Goal: Information Seeking & Learning: Learn about a topic

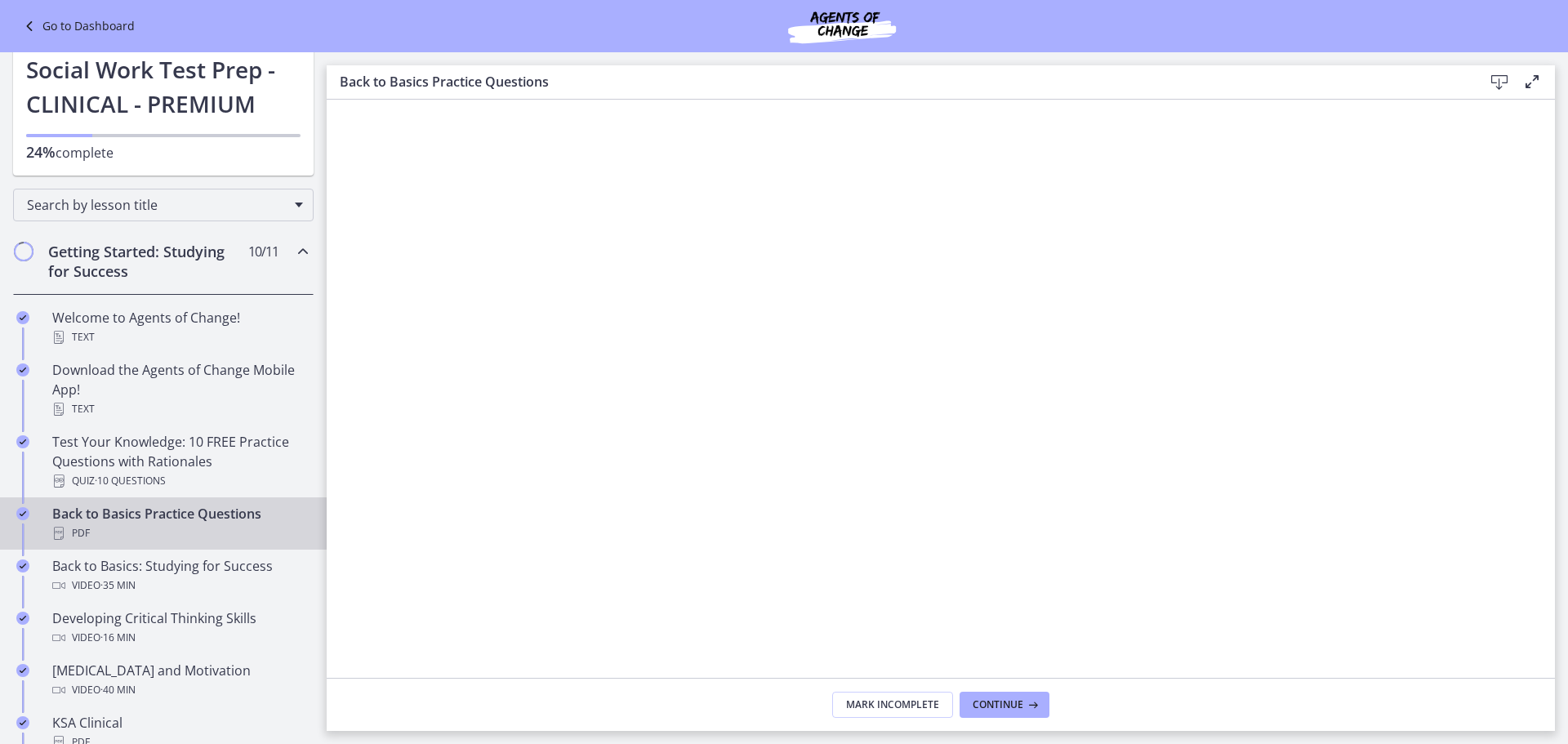
scroll to position [55, 0]
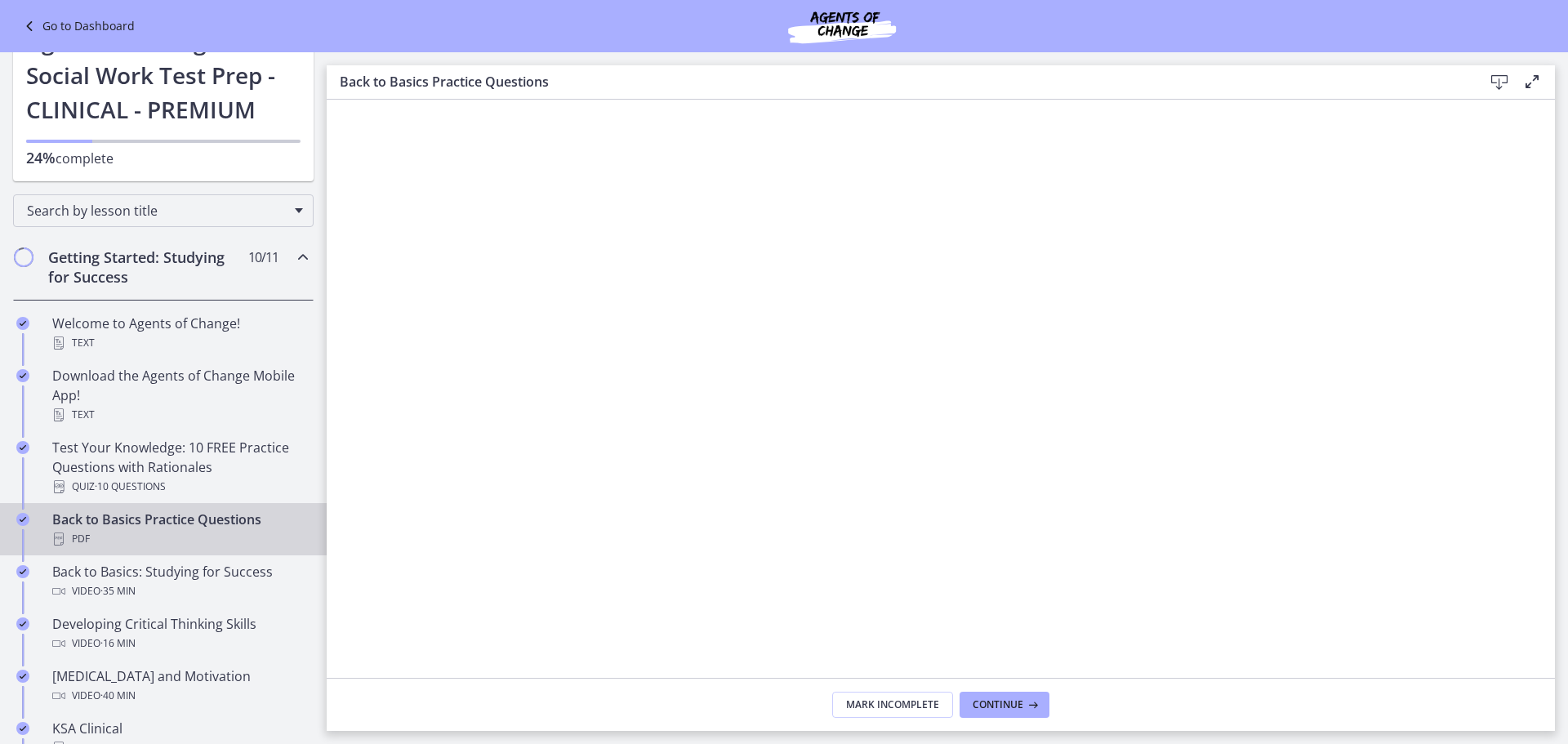
click at [293, 255] on icon "Chapters" at bounding box center [302, 257] width 19 height 19
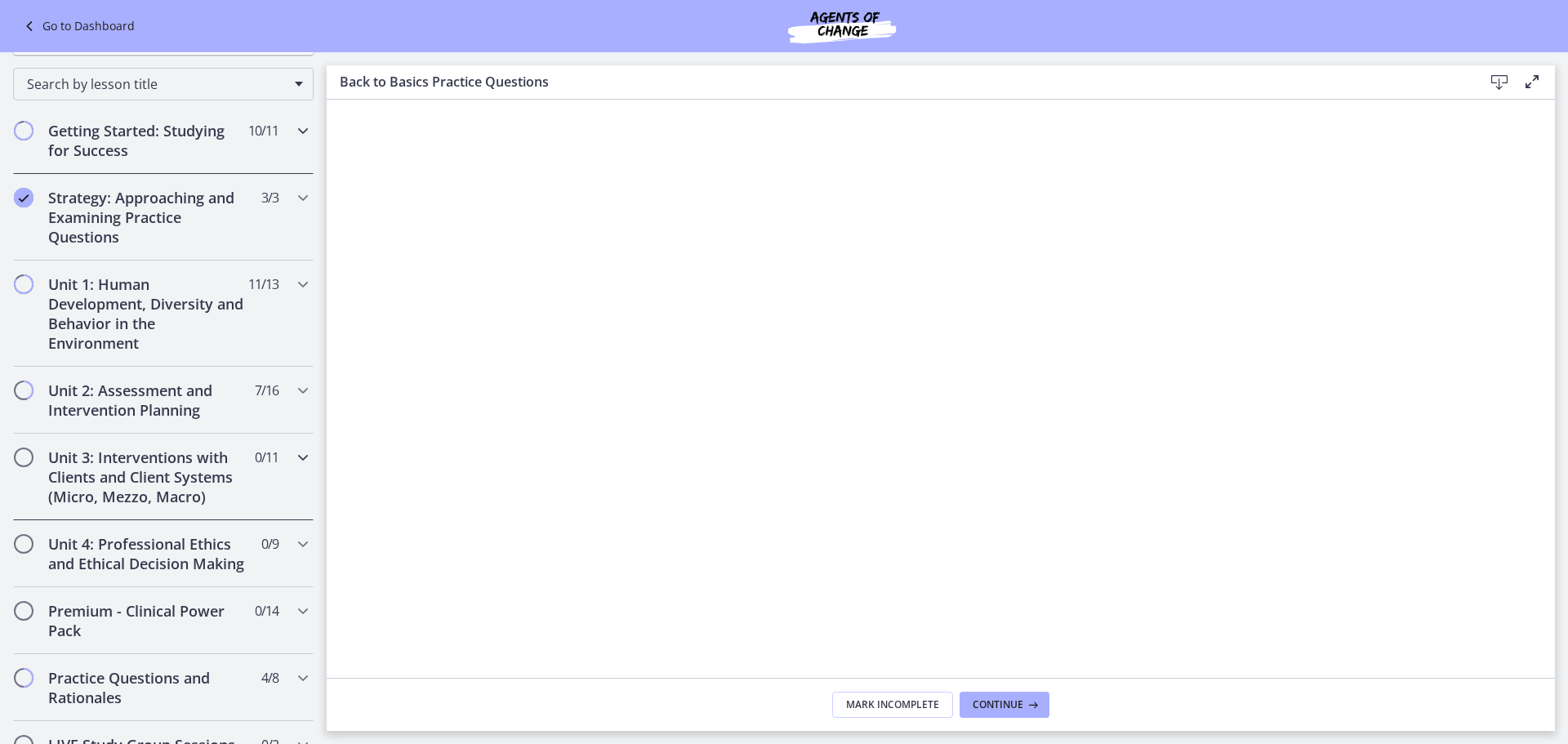
scroll to position [218, 0]
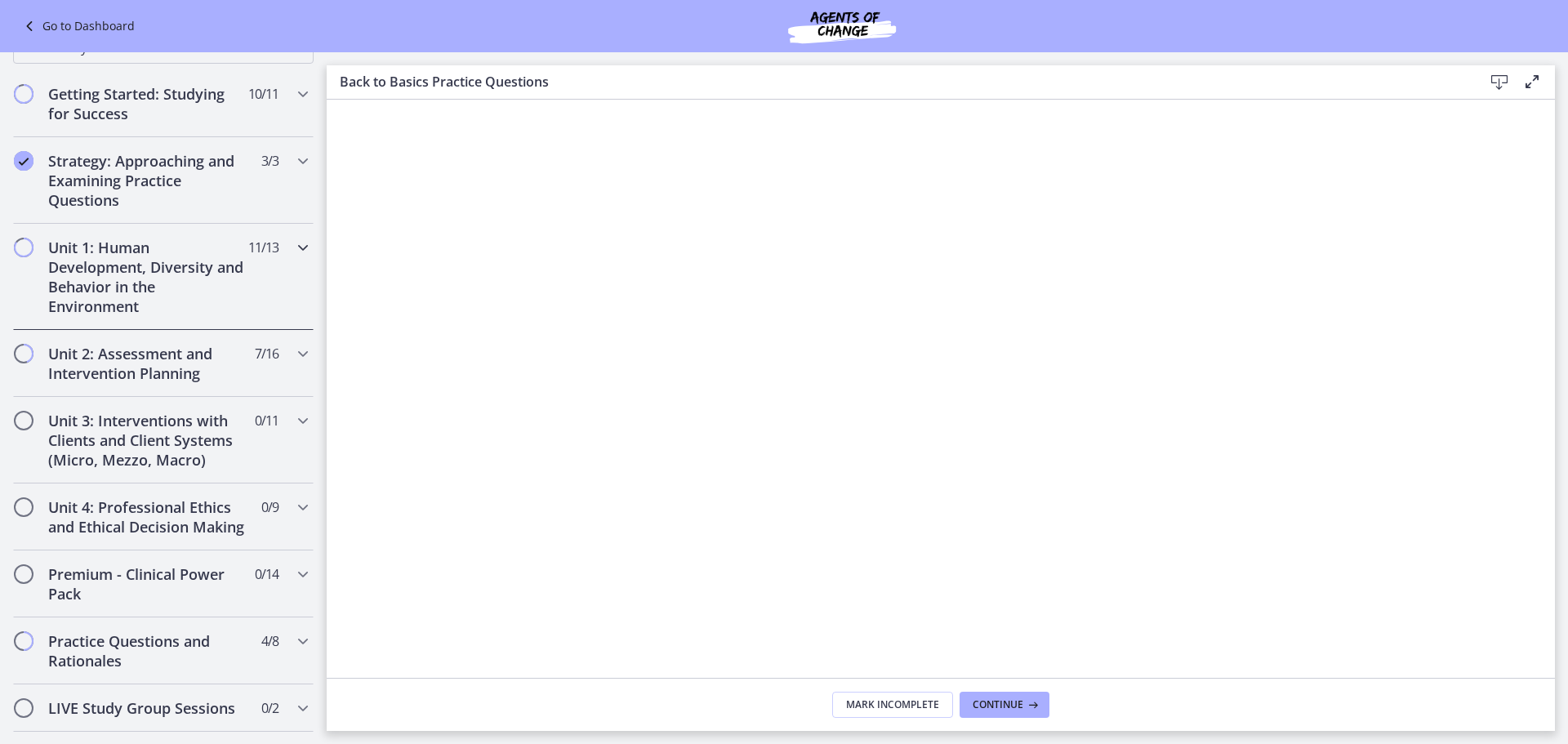
click at [293, 247] on icon "Chapters" at bounding box center [302, 247] width 19 height 19
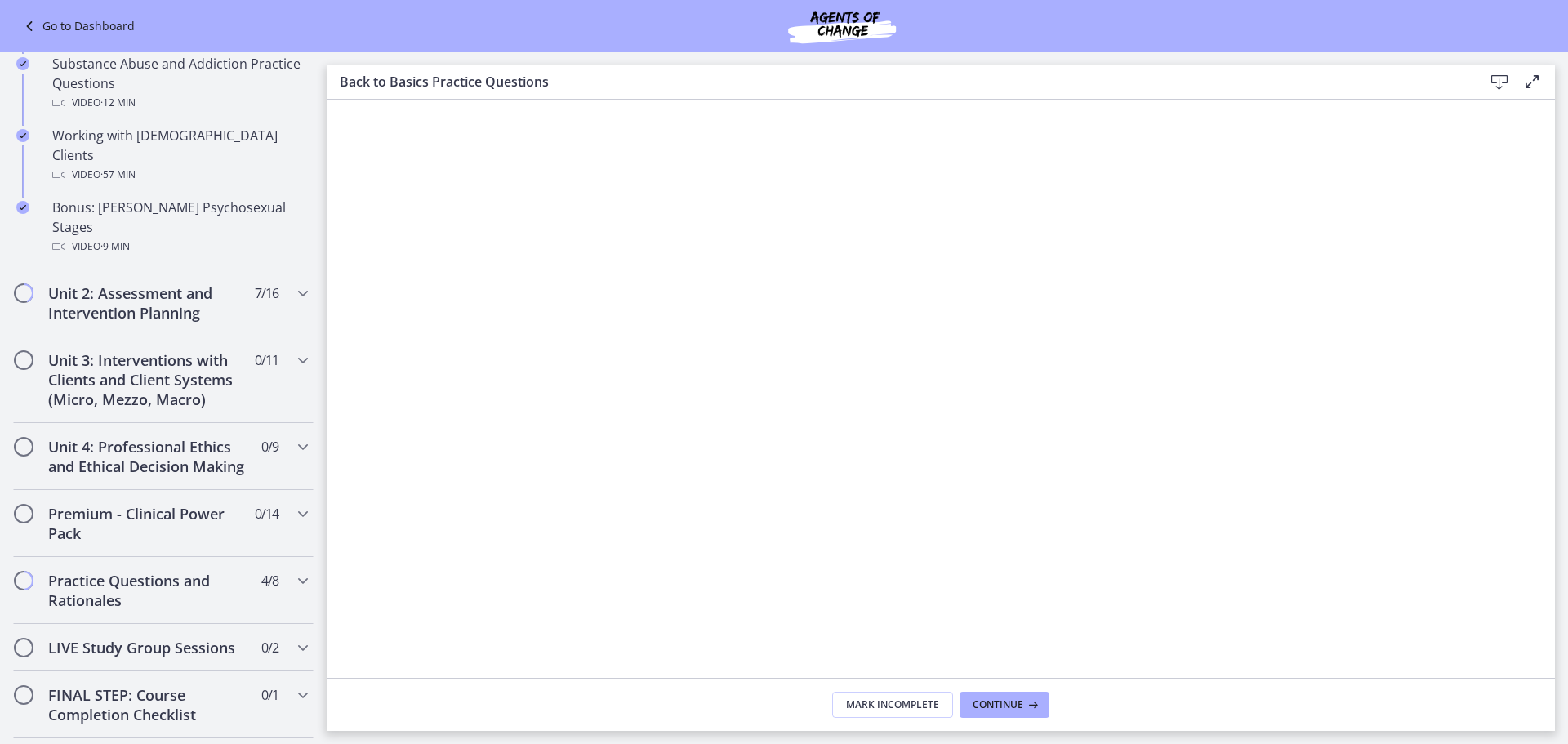
scroll to position [1116, 0]
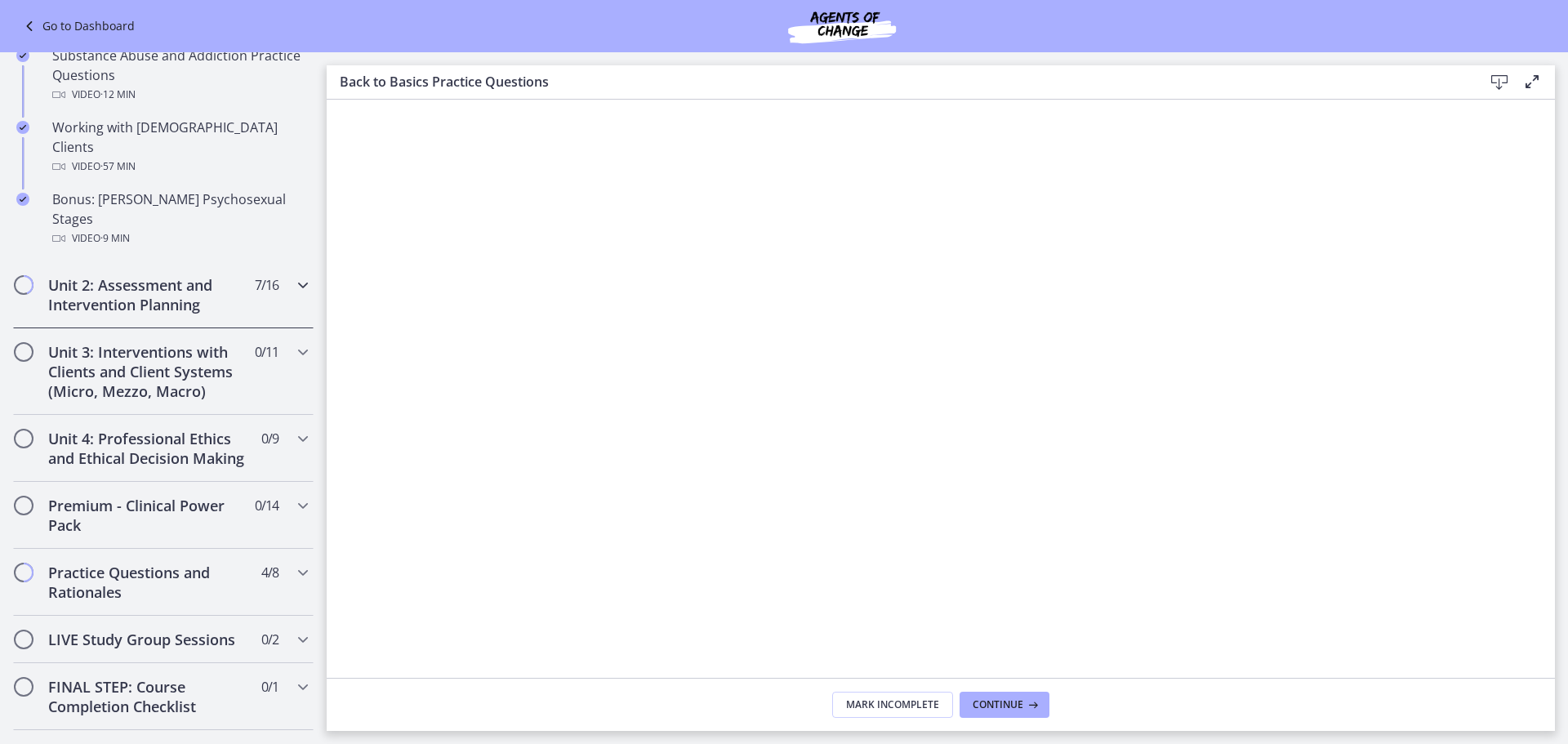
click at [293, 275] on icon "Chapters" at bounding box center [302, 285] width 19 height 19
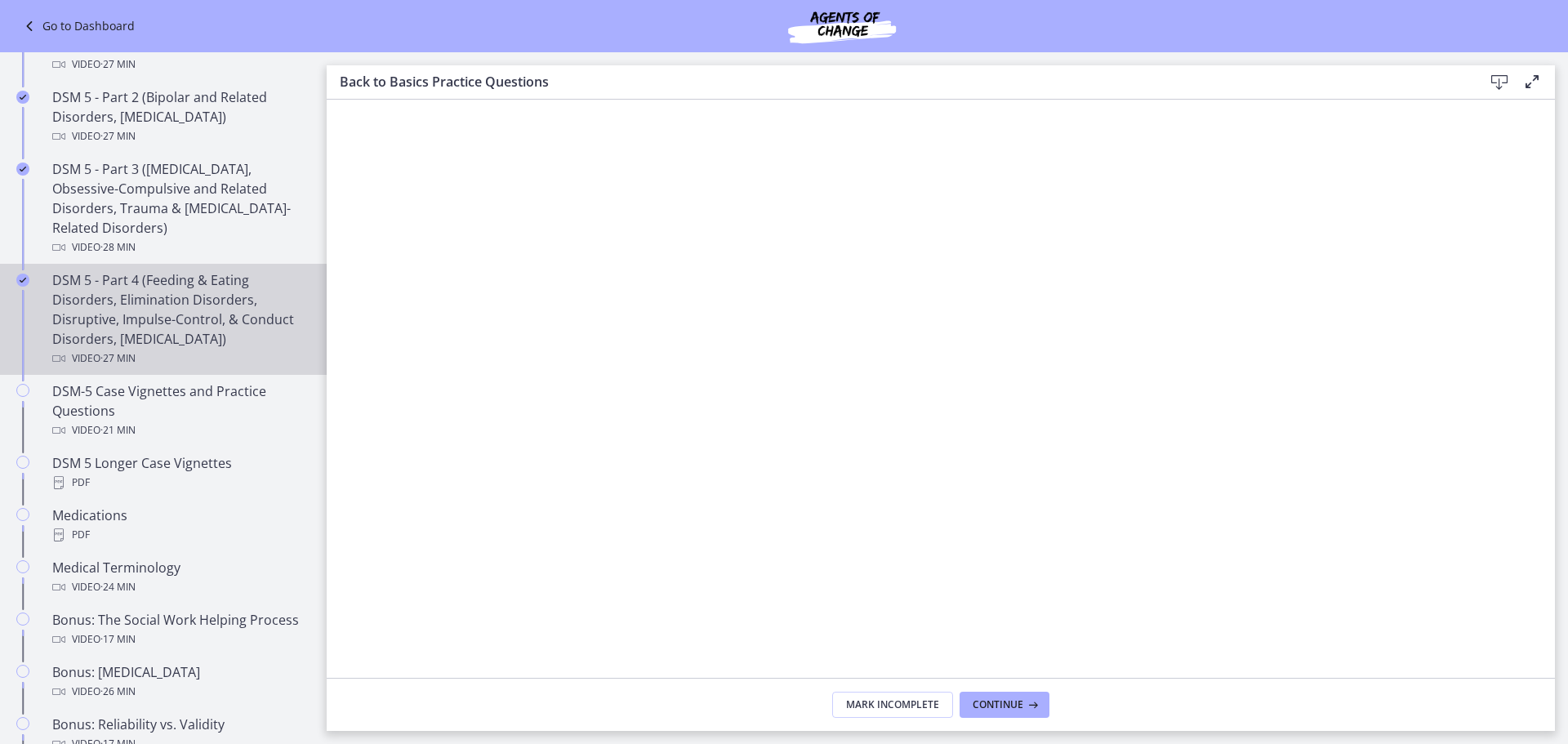
scroll to position [790, 0]
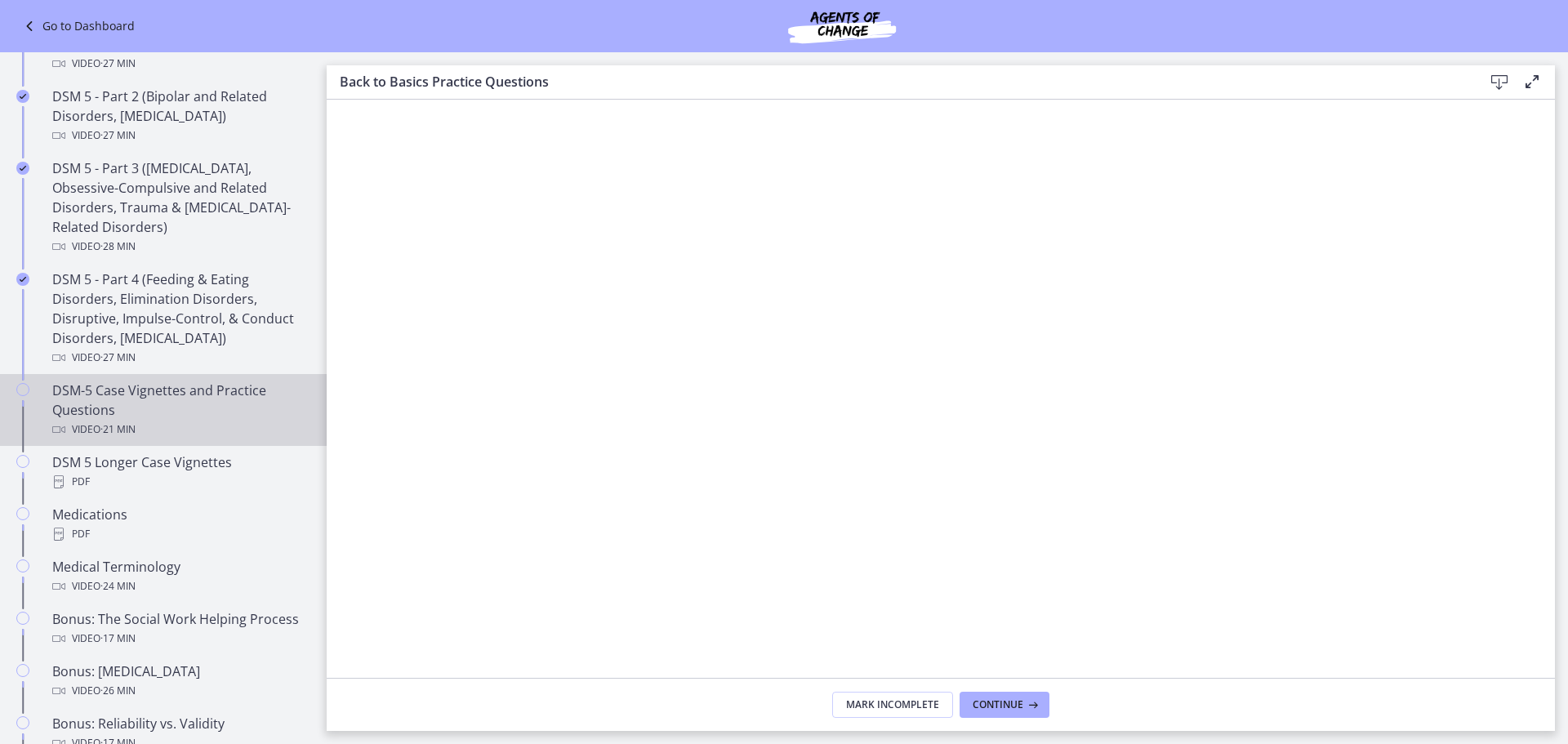
click at [173, 397] on div "DSM-5 Case Vignettes and Practice Questions Video · 21 min" at bounding box center [180, 410] width 255 height 59
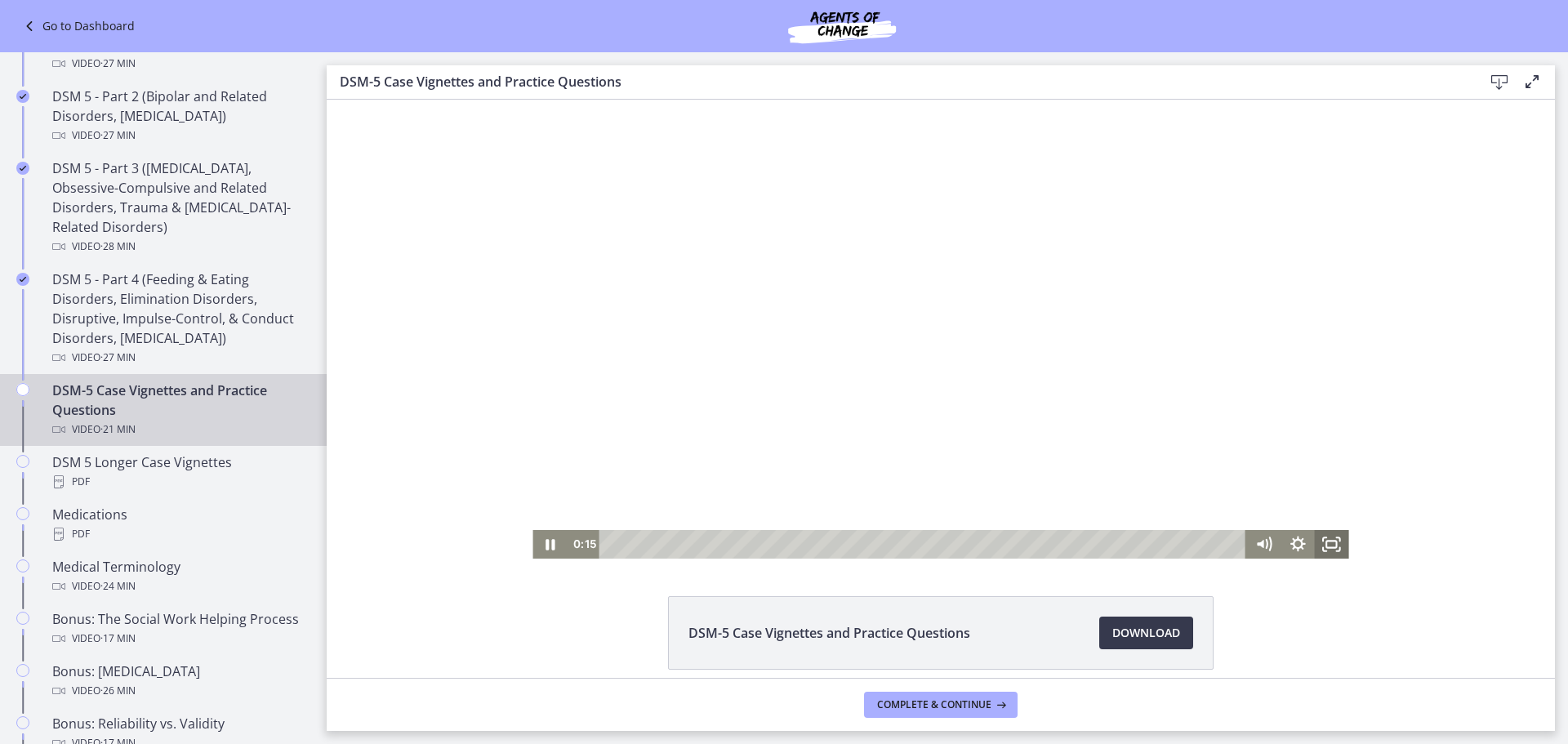
drag, startPoint x: 1331, startPoint y: 542, endPoint x: 1658, endPoint y: 740, distance: 382.3
click at [1331, 542] on rect "Fullscreen" at bounding box center [1331, 543] width 10 height 6
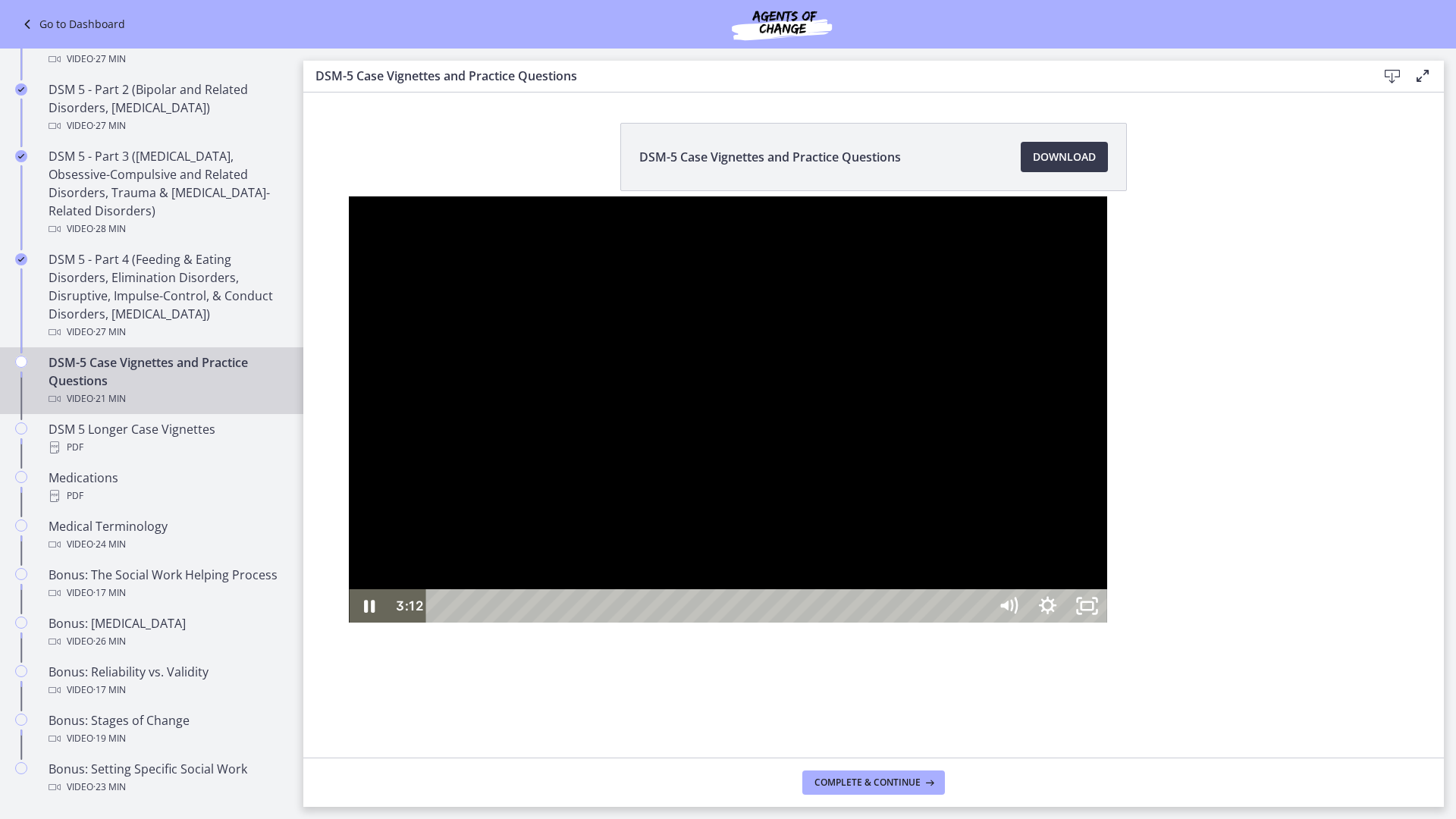
click at [714, 506] on div at bounding box center [728, 409] width 758 height 426
click at [648, 555] on div at bounding box center [728, 409] width 758 height 426
click at [857, 576] on div at bounding box center [728, 409] width 758 height 426
click at [982, 503] on div at bounding box center [728, 409] width 758 height 426
click at [808, 512] on div at bounding box center [728, 409] width 758 height 426
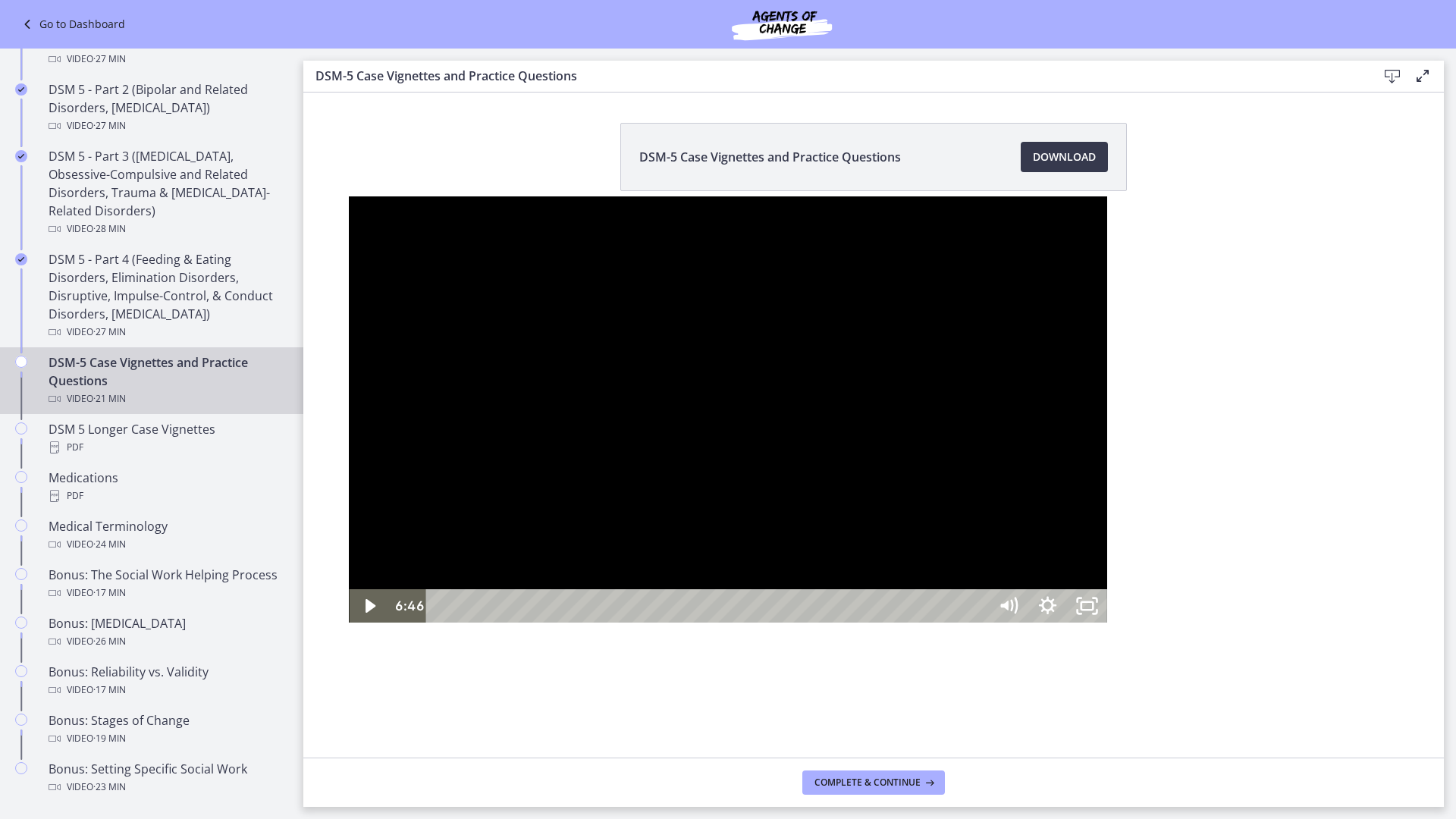
click at [1107, 481] on div at bounding box center [728, 409] width 758 height 426
click at [807, 537] on div at bounding box center [728, 409] width 758 height 426
click at [802, 520] on div at bounding box center [728, 409] width 758 height 426
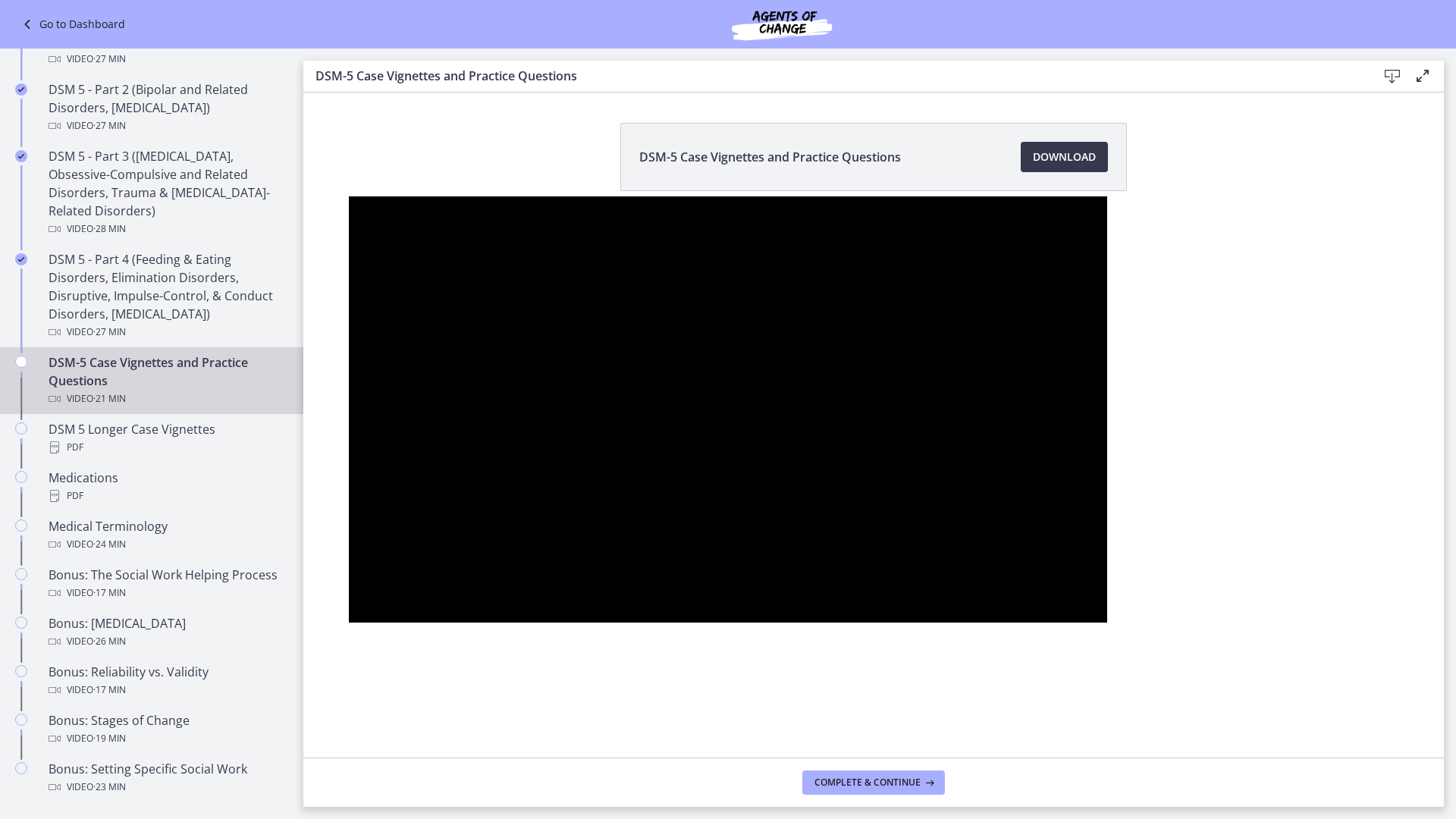
click at [1040, 503] on div at bounding box center [728, 409] width 758 height 426
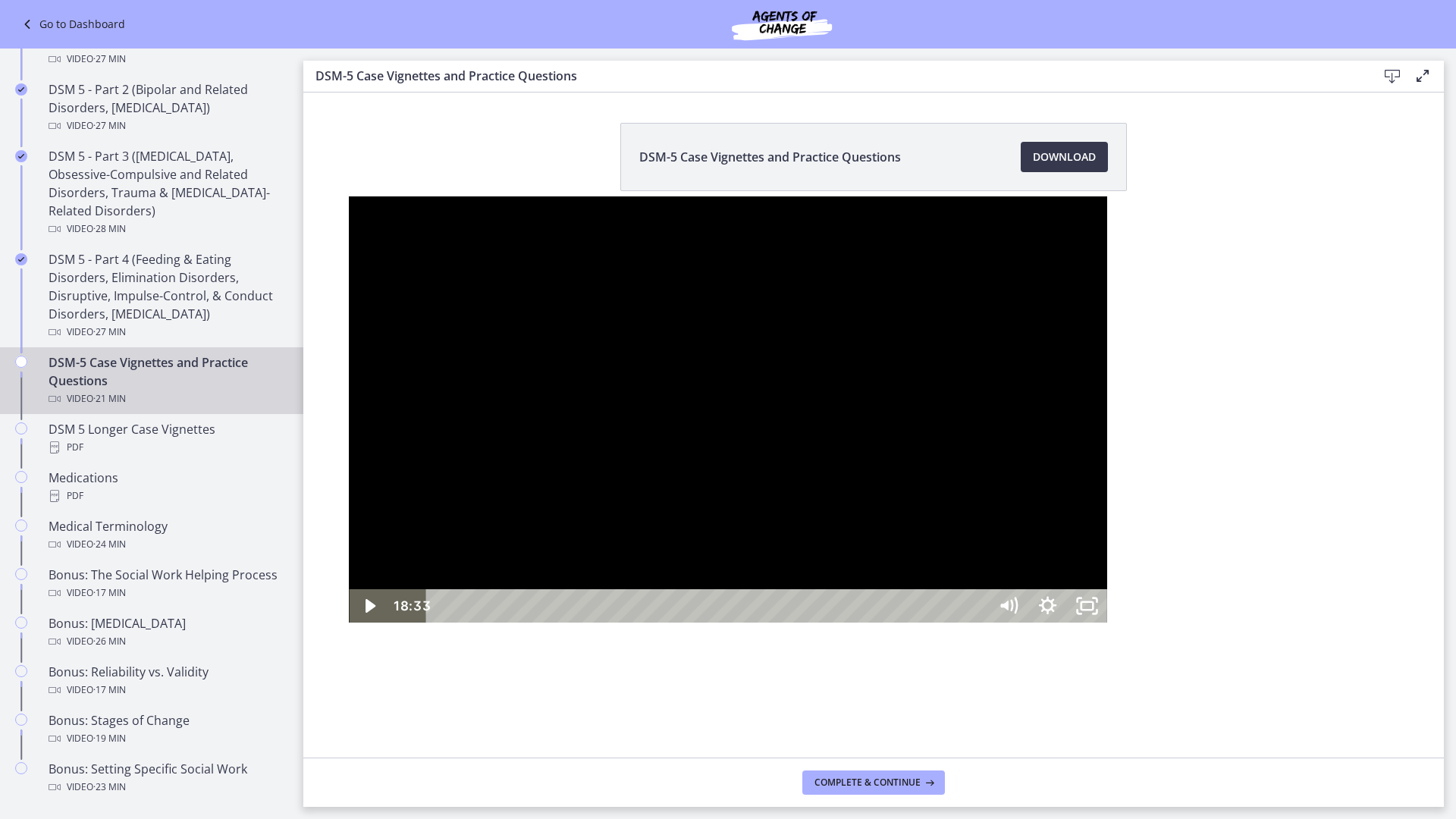
click at [846, 447] on div at bounding box center [728, 409] width 758 height 426
click at [978, 623] on div "18:19" at bounding box center [710, 605] width 538 height 33
click at [1107, 509] on div at bounding box center [728, 409] width 758 height 426
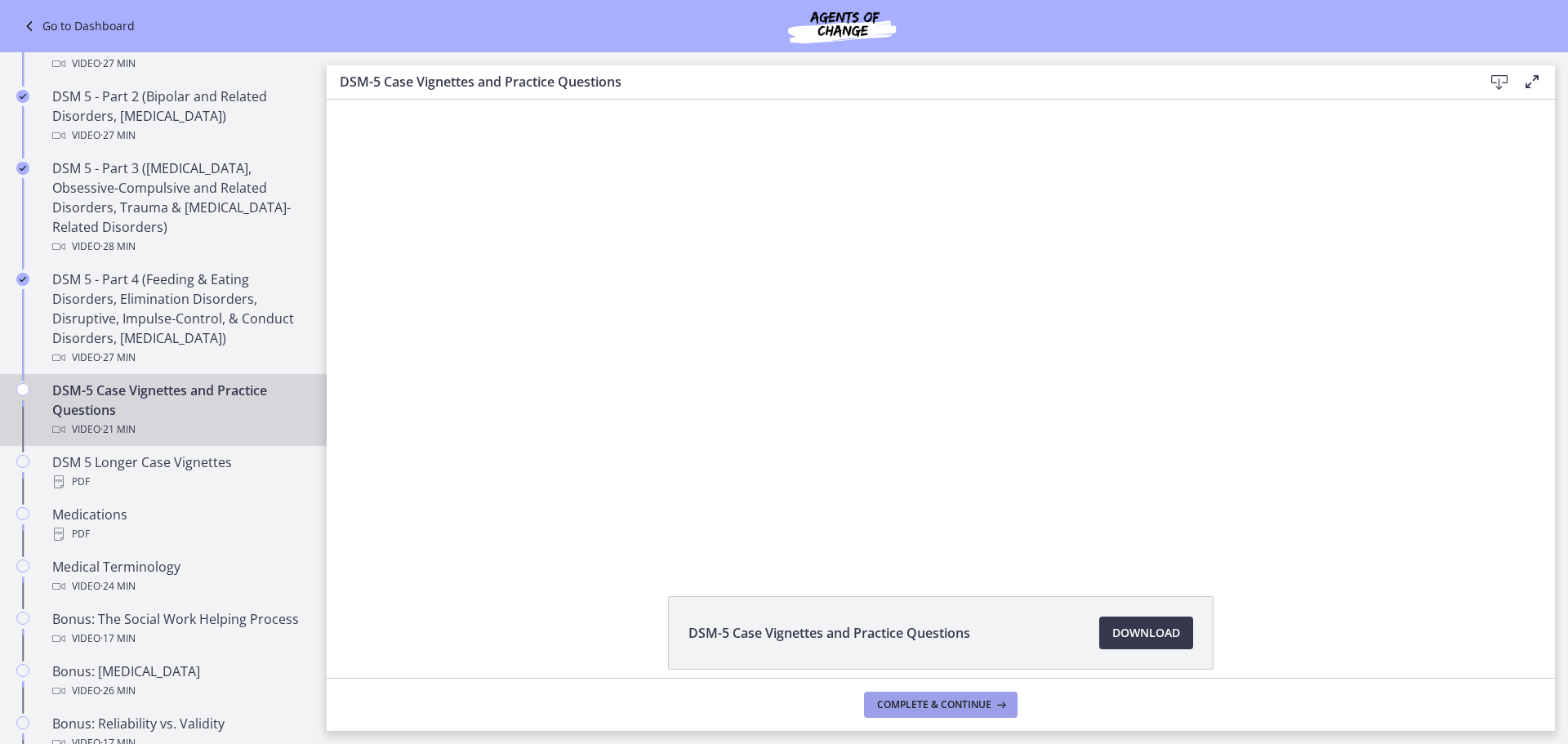
click at [957, 702] on span "Complete & continue" at bounding box center [934, 705] width 115 height 13
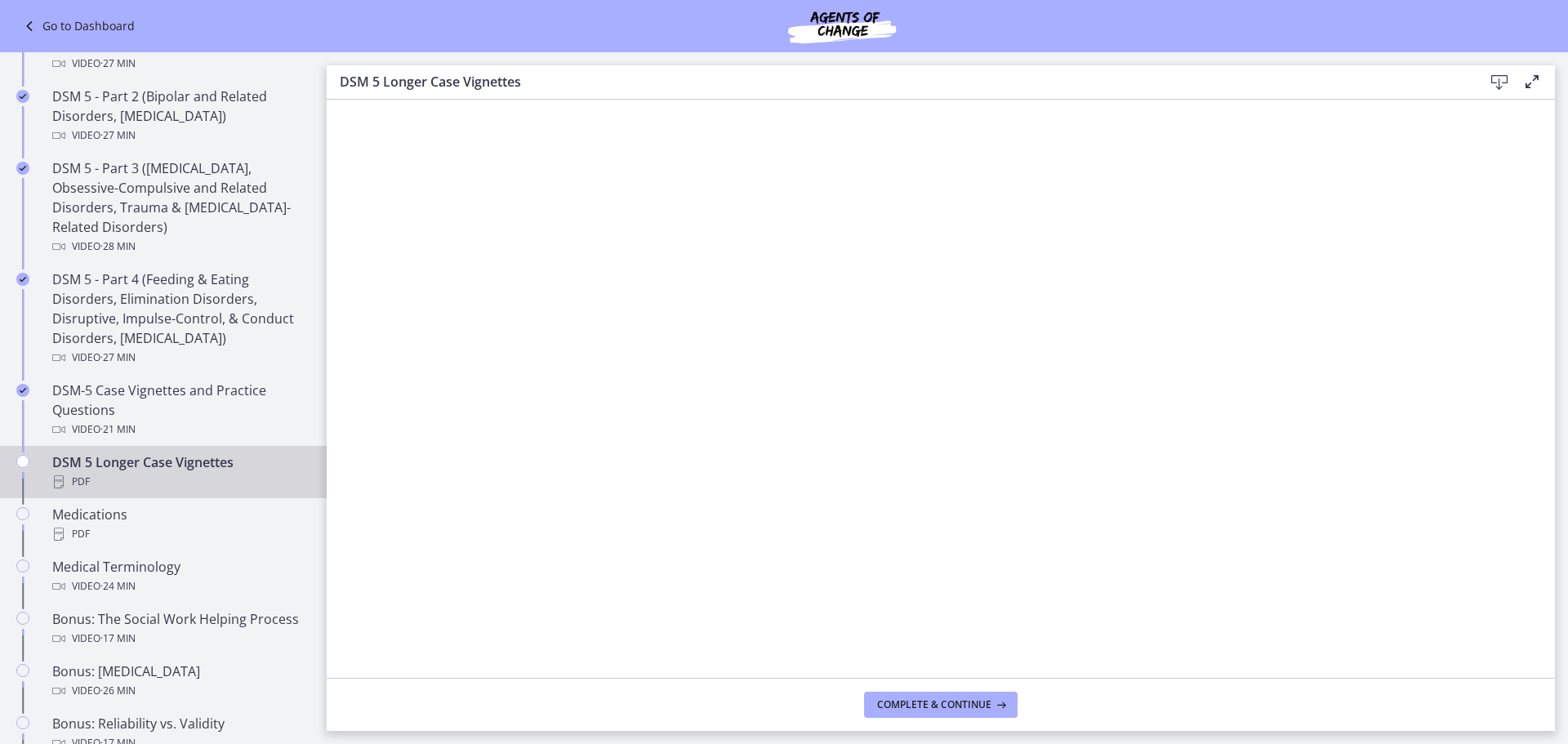
click at [1499, 82] on icon at bounding box center [1499, 82] width 19 height 19
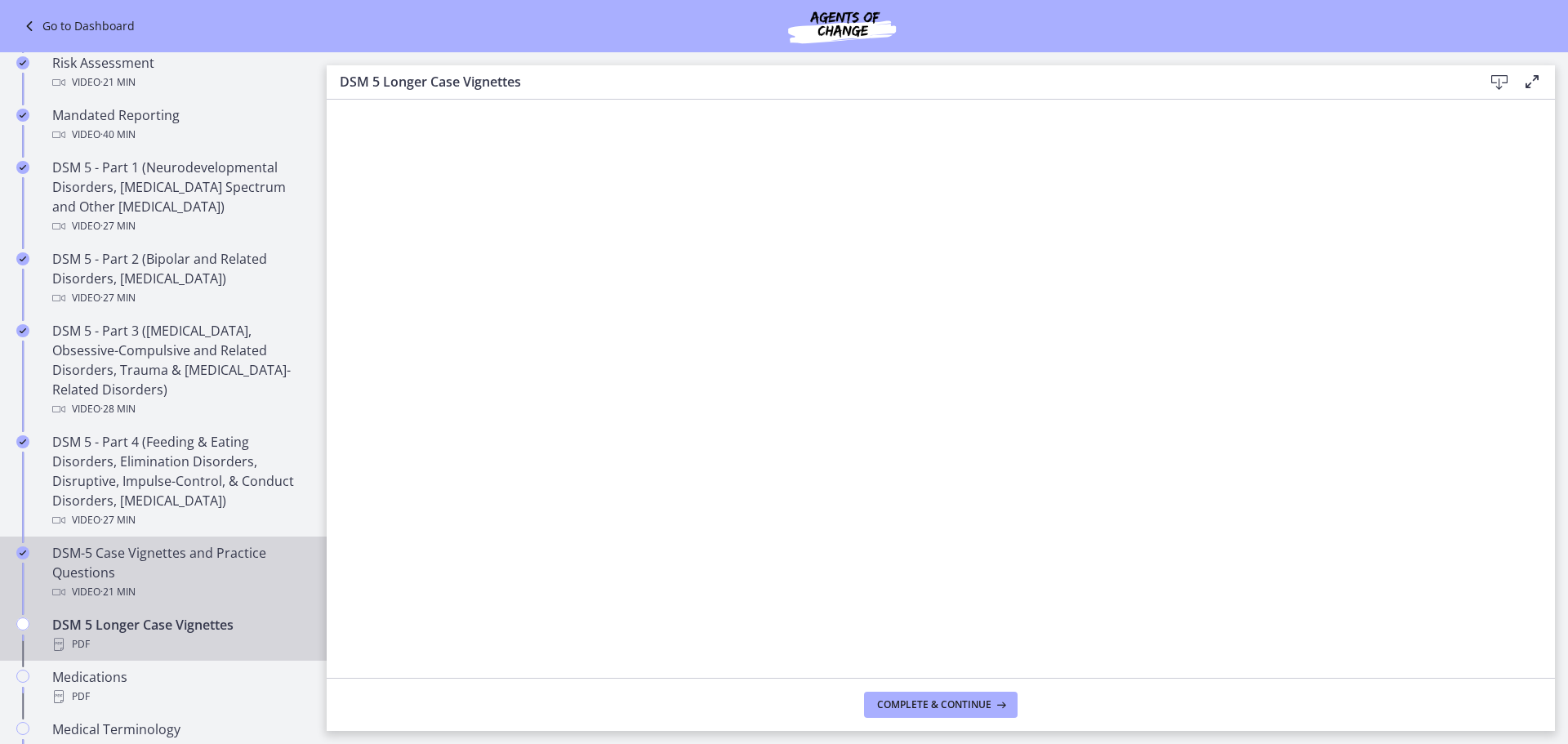
scroll to position [627, 0]
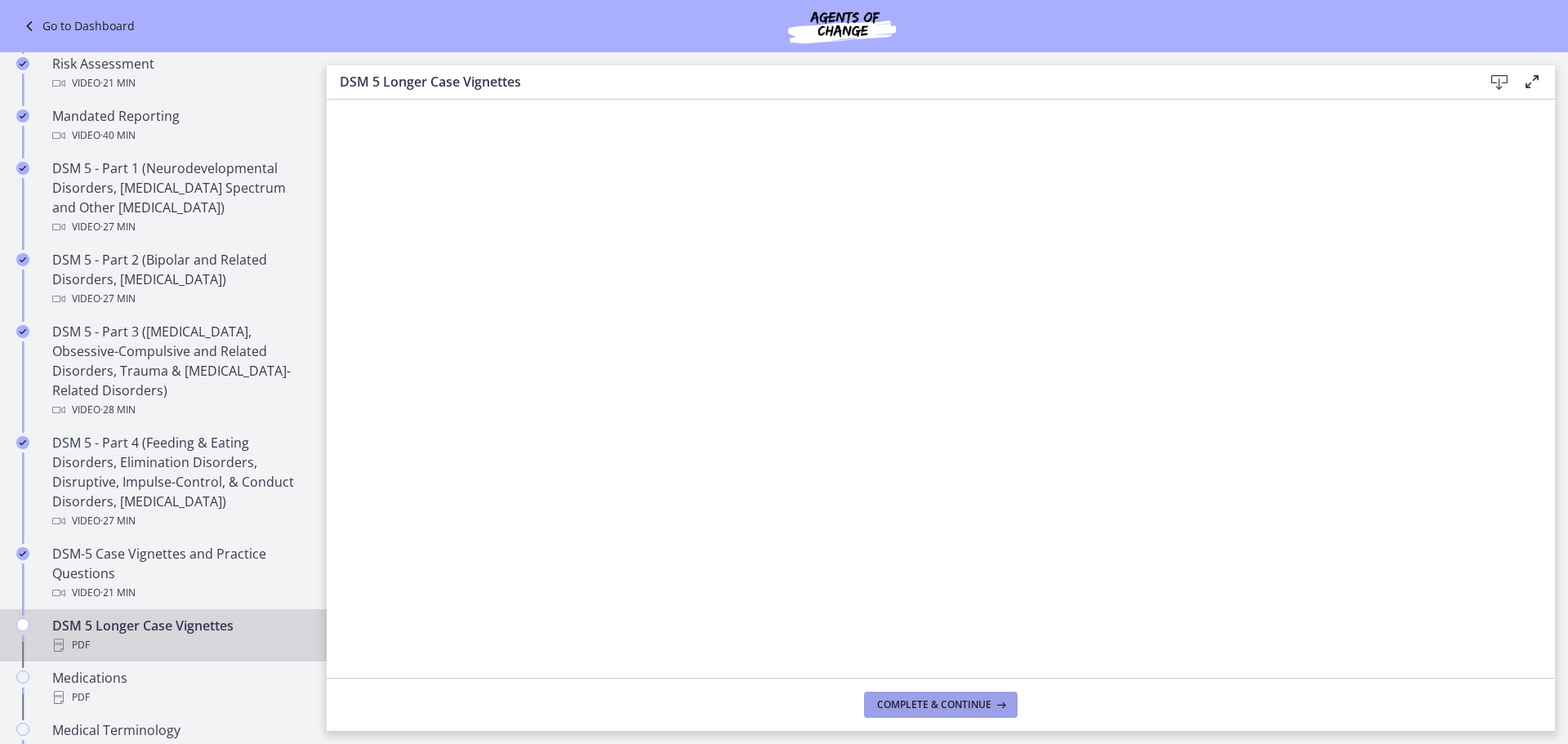
click at [959, 701] on span "Complete & continue" at bounding box center [934, 705] width 115 height 13
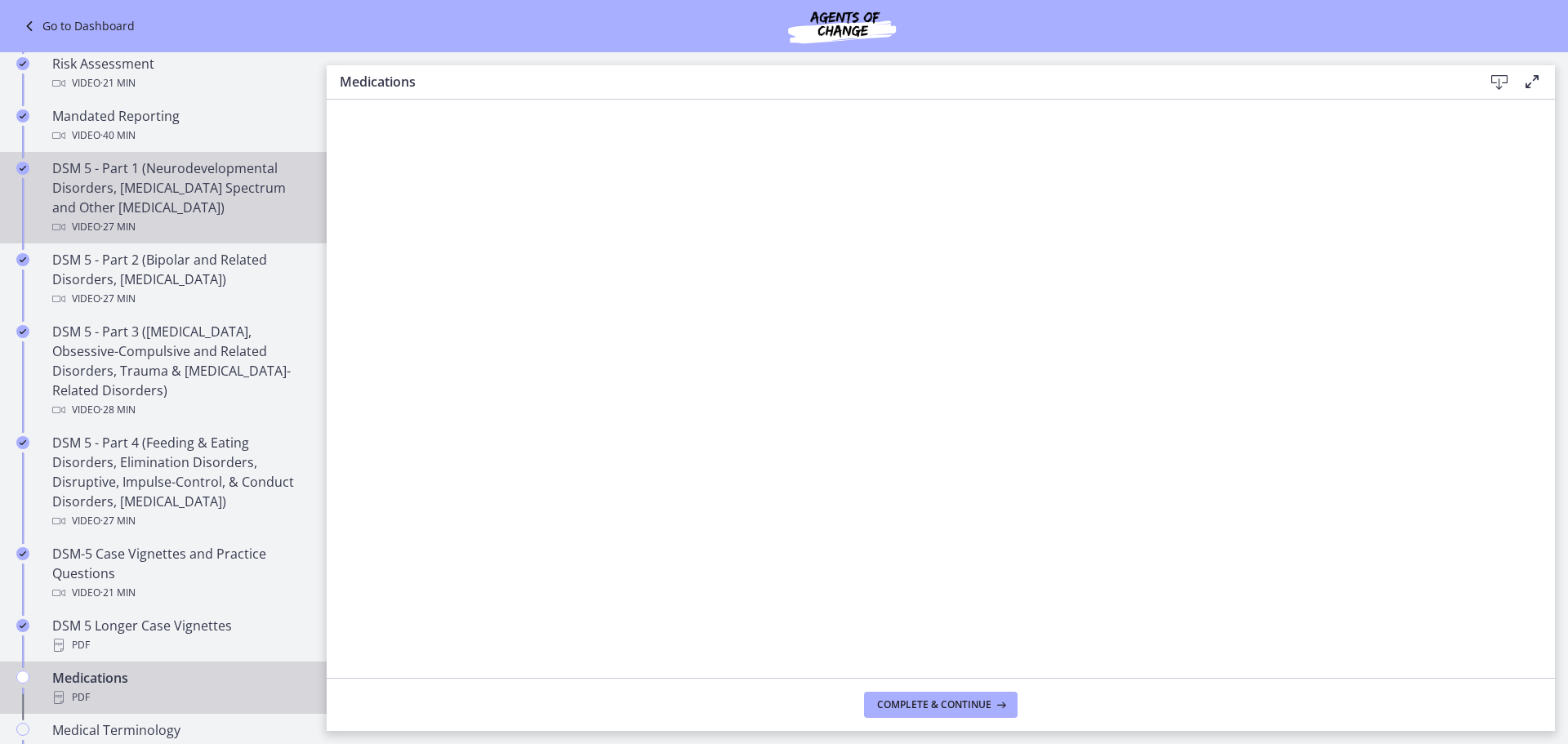
click at [188, 193] on div "DSM 5 - Part 1 (Neurodevelopmental Disorders, [MEDICAL_DATA] Spectrum and Other…" at bounding box center [180, 197] width 255 height 79
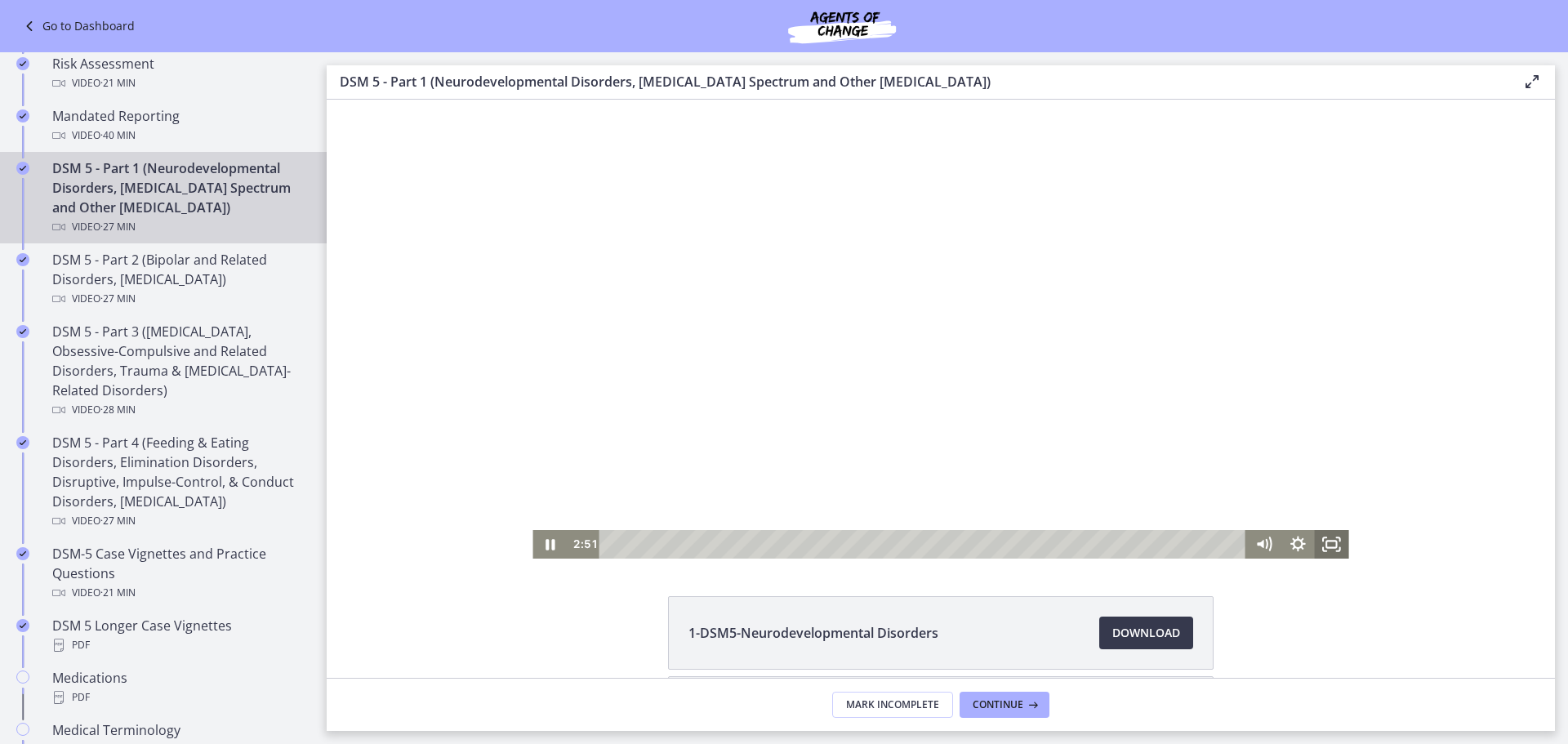
drag, startPoint x: 1331, startPoint y: 553, endPoint x: 1657, endPoint y: 750, distance: 380.9
click at [1331, 553] on icon "Fullscreen" at bounding box center [1331, 544] width 34 height 29
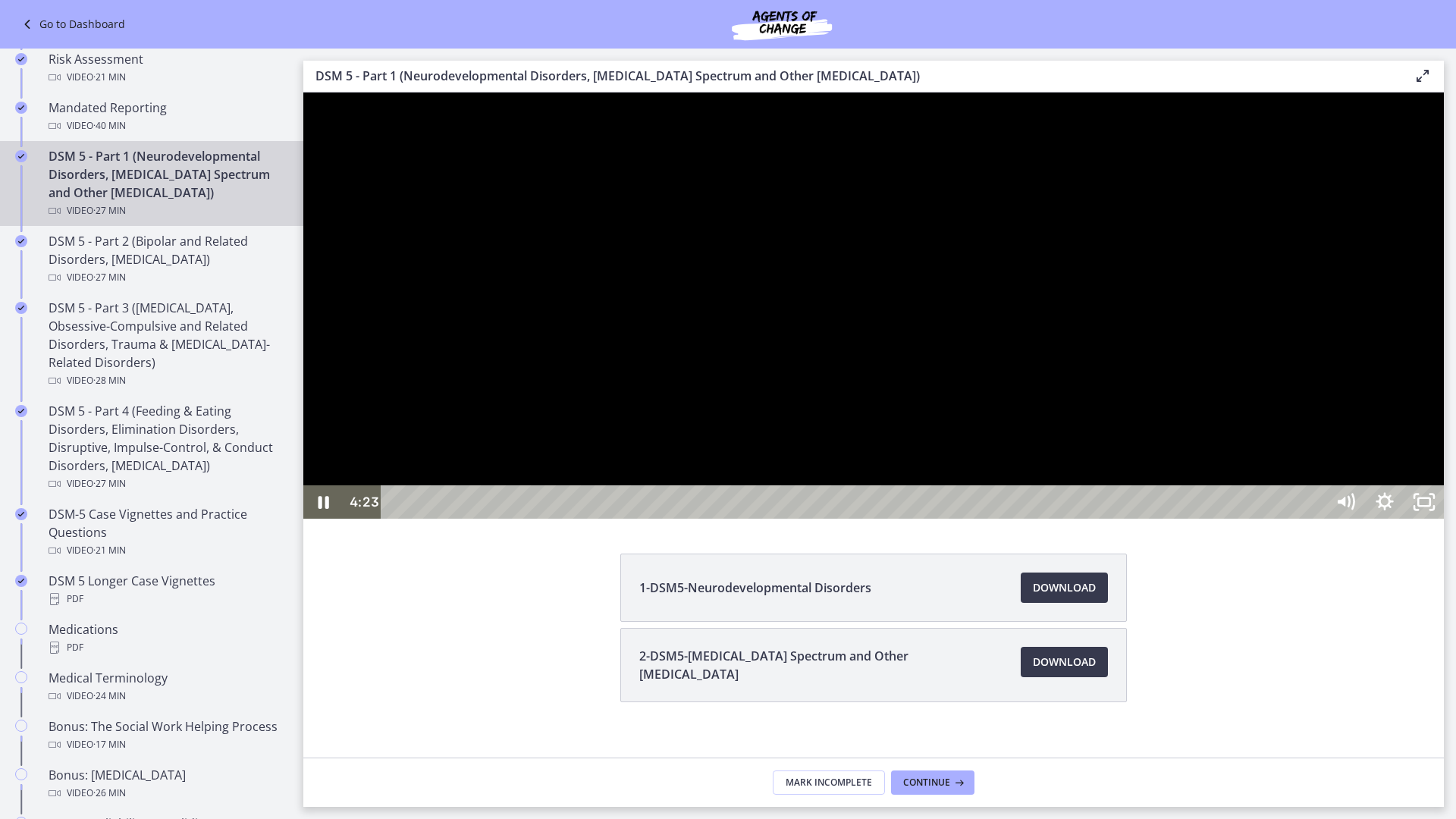
click at [1406, 519] on div at bounding box center [873, 305] width 1140 height 426
click at [1260, 519] on div at bounding box center [873, 305] width 1140 height 426
click at [619, 519] on div "4:57" at bounding box center [855, 502] width 920 height 33
click at [612, 512] on div at bounding box center [873, 305] width 1140 height 426
click at [1121, 506] on div at bounding box center [873, 305] width 1140 height 426
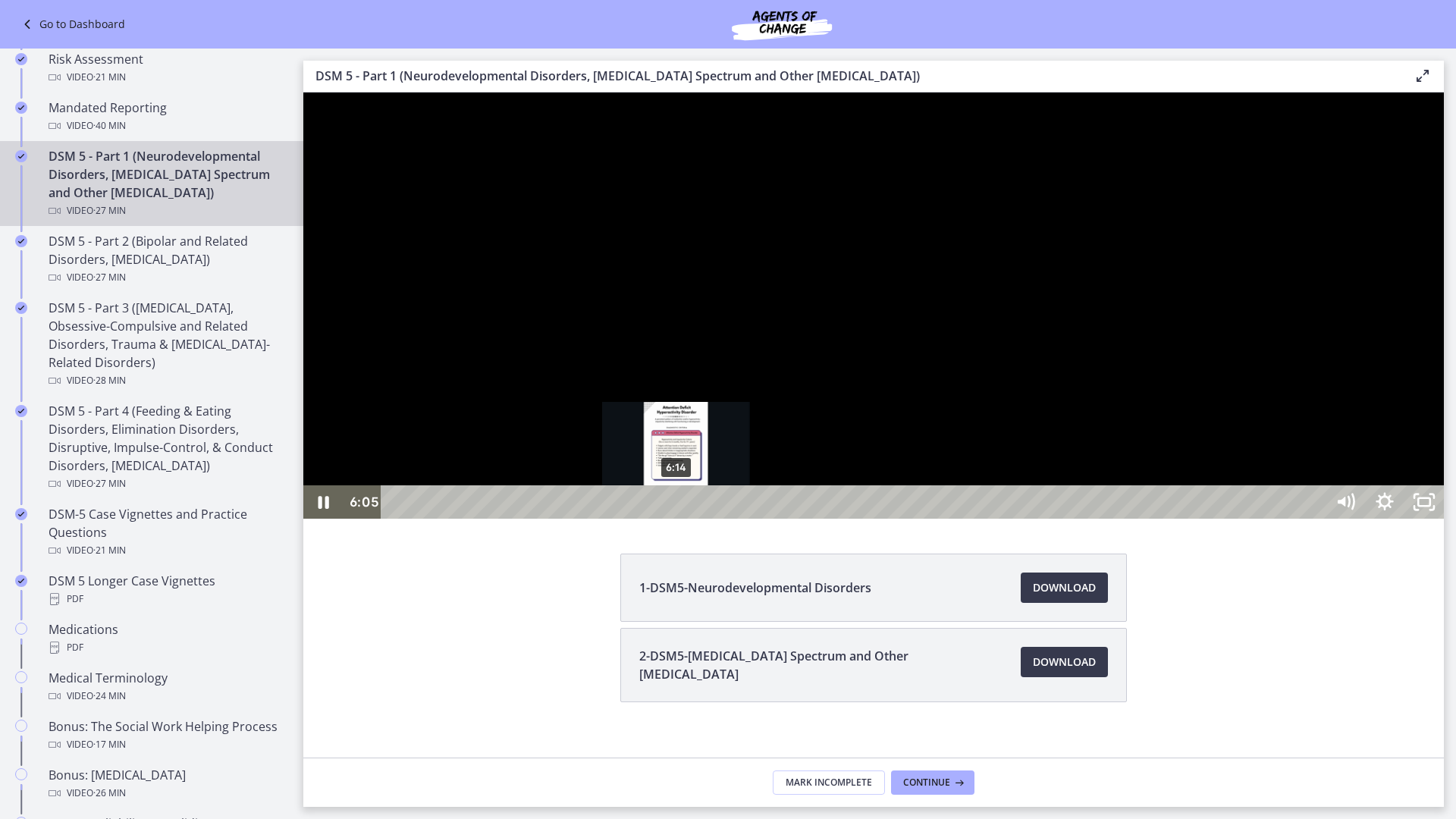
click at [676, 519] on div "6:14" at bounding box center [855, 502] width 920 height 33
click at [684, 519] on div "6:24" at bounding box center [855, 502] width 920 height 33
click at [709, 519] on div "6:56" at bounding box center [855, 502] width 920 height 33
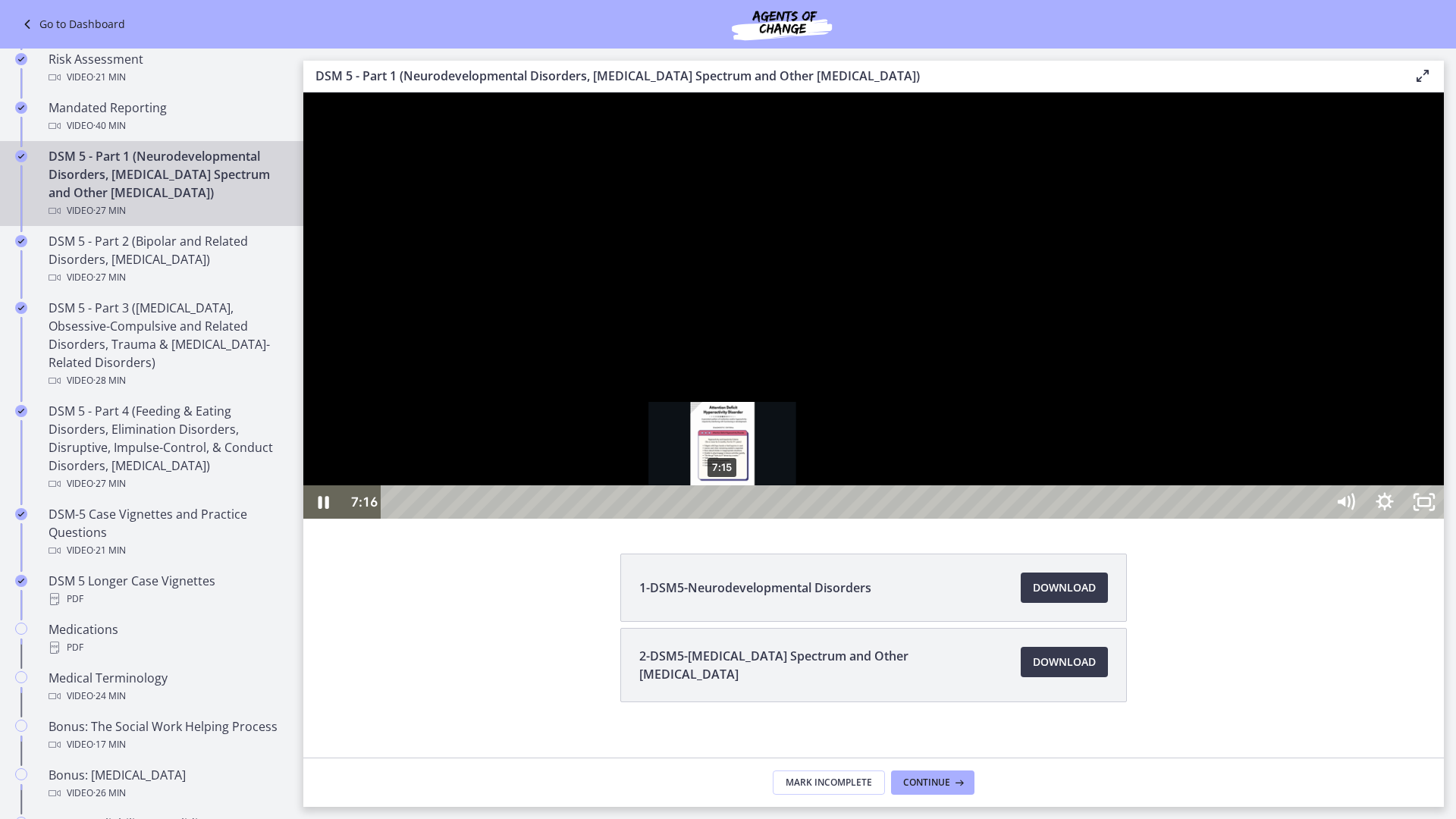
click at [722, 519] on div "7:15" at bounding box center [855, 502] width 920 height 33
click at [739, 519] on div "7:37" at bounding box center [855, 502] width 920 height 33
click at [1226, 455] on div at bounding box center [873, 305] width 1140 height 426
click at [1436, 519] on div at bounding box center [873, 305] width 1140 height 426
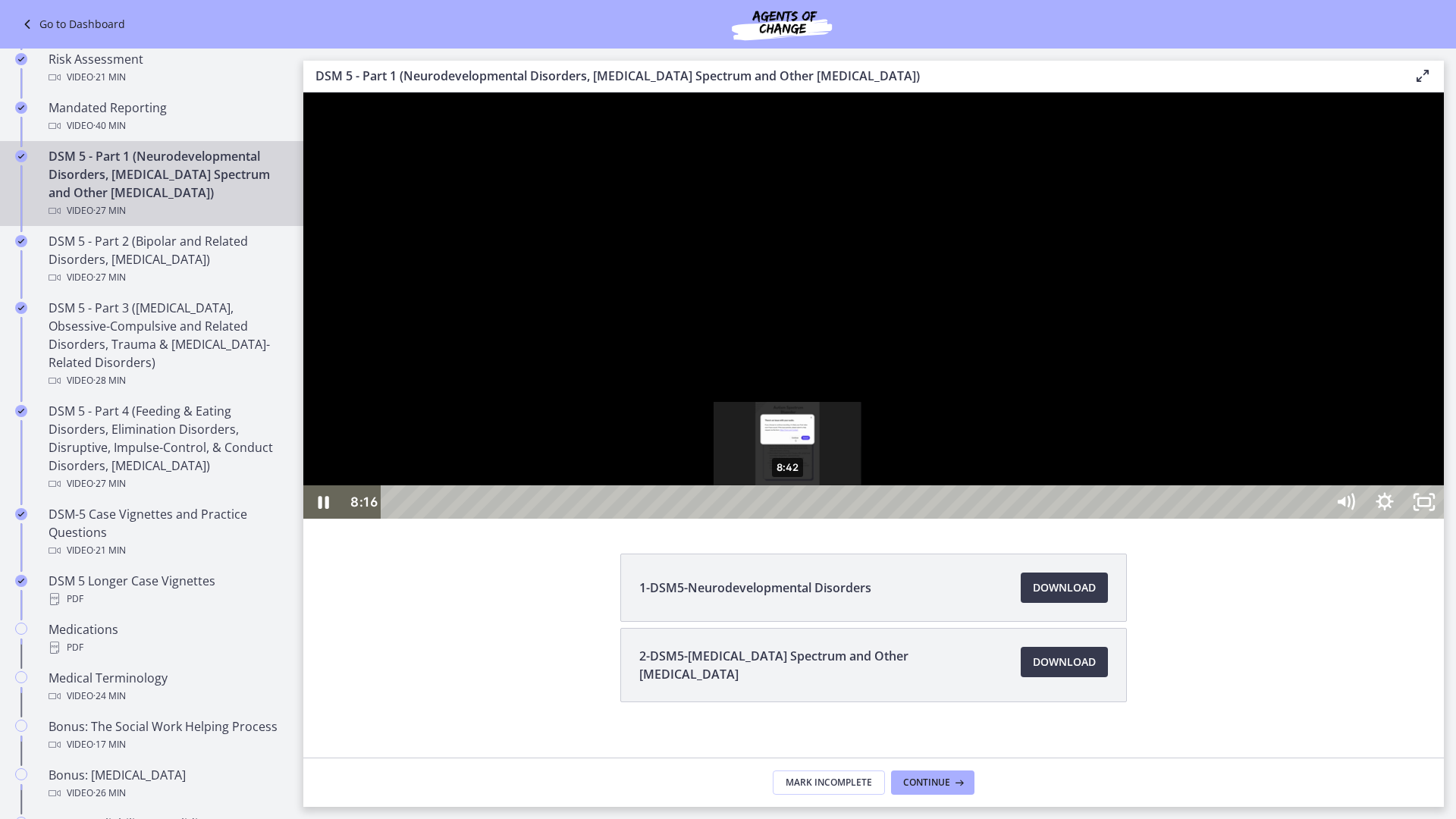
click at [788, 519] on div "8:42" at bounding box center [855, 502] width 920 height 33
click at [809, 519] on div "9:11" at bounding box center [855, 502] width 920 height 33
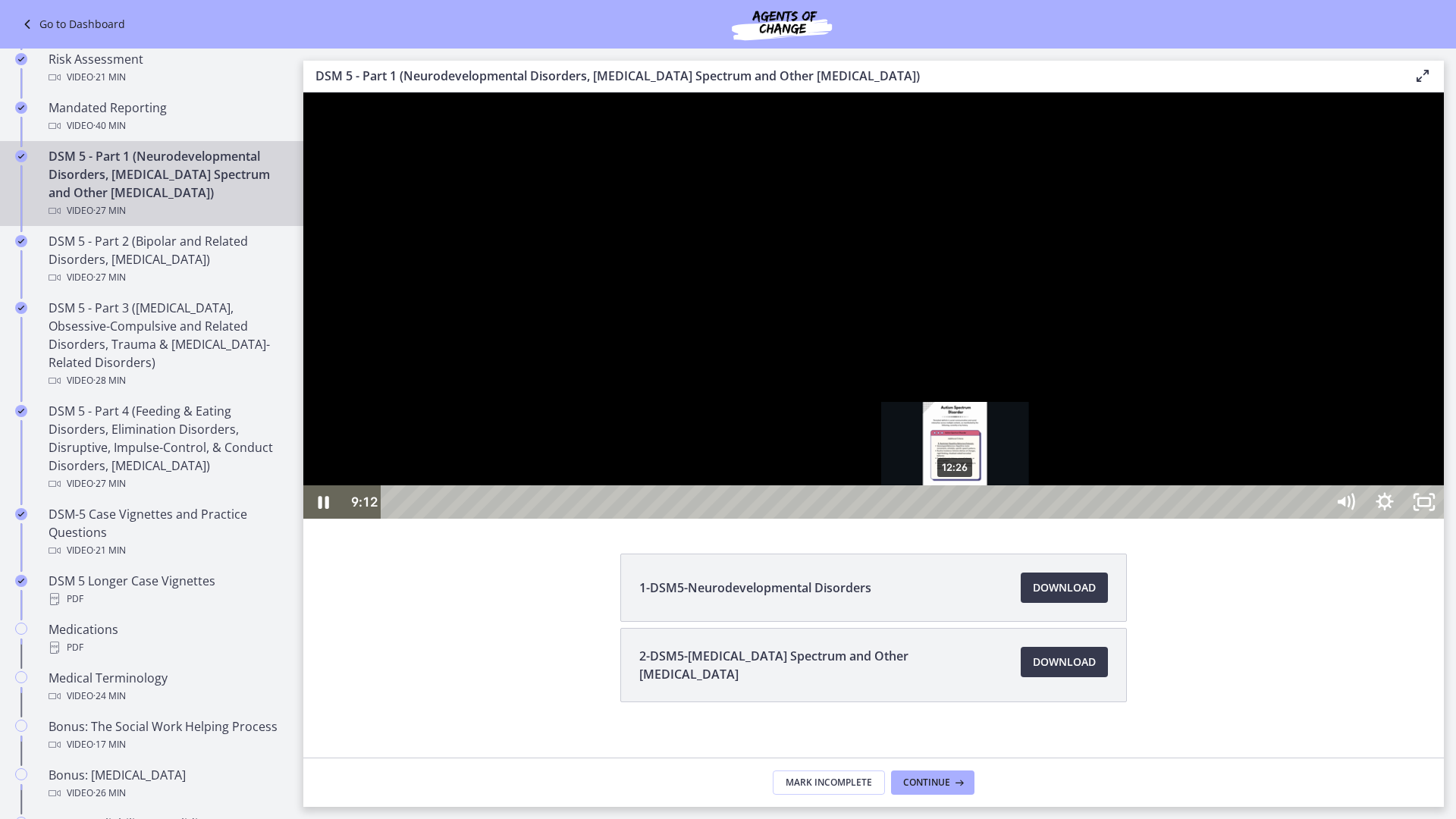
click at [956, 519] on div "12:26" at bounding box center [855, 502] width 920 height 33
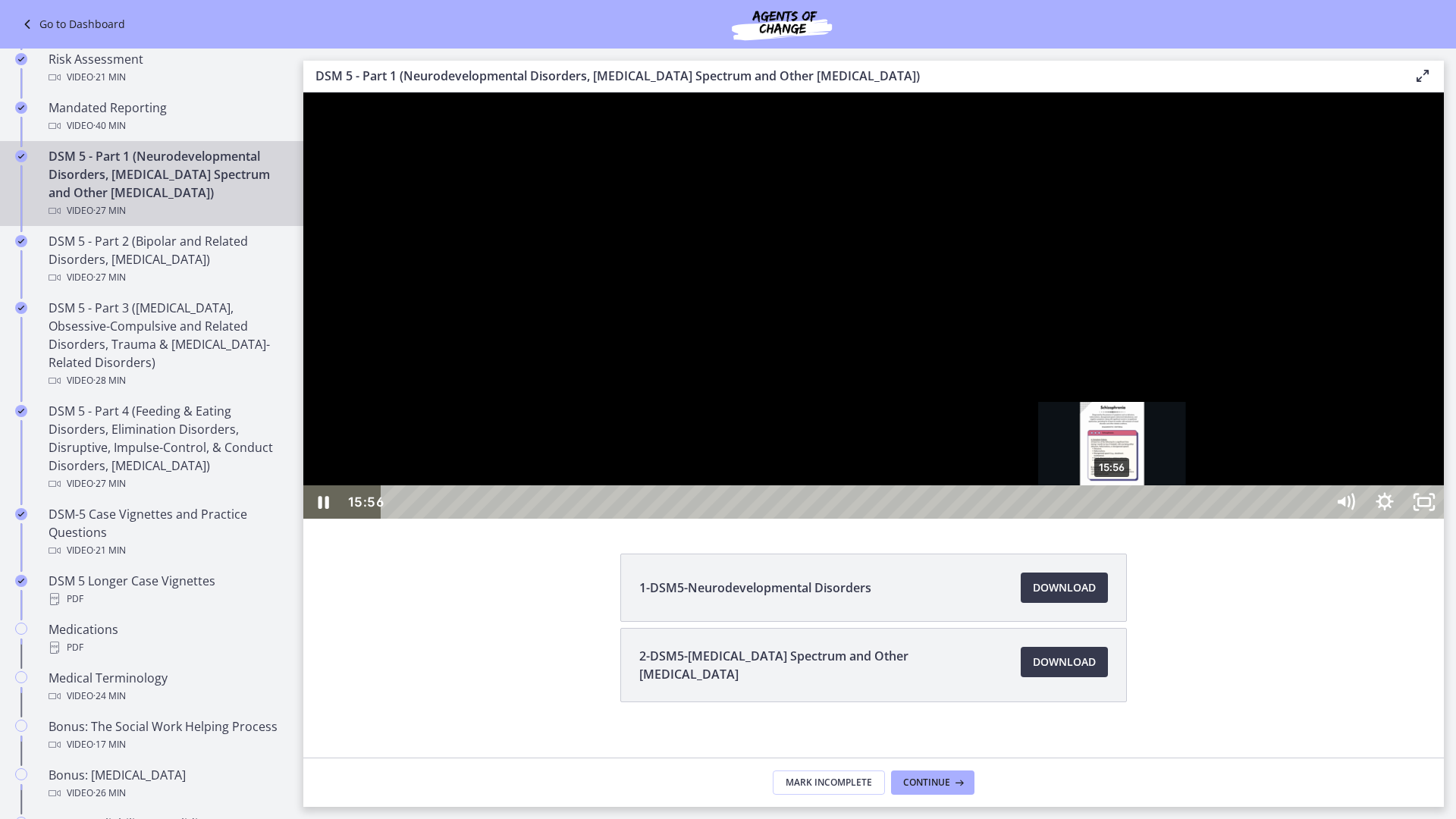
click at [1114, 519] on div "15:56" at bounding box center [855, 502] width 920 height 33
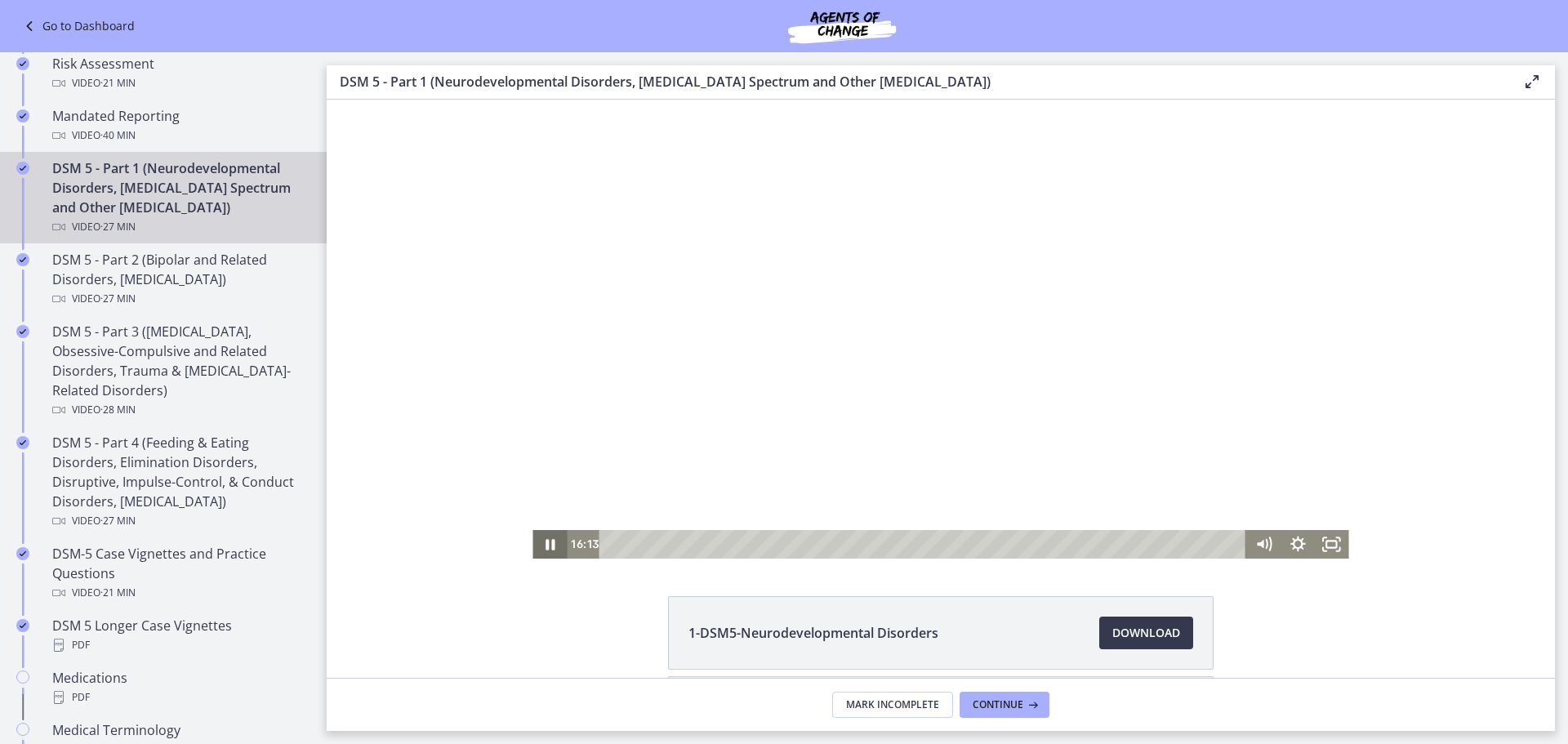
click at [547, 546] on icon "Pause" at bounding box center [550, 543] width 9 height 10
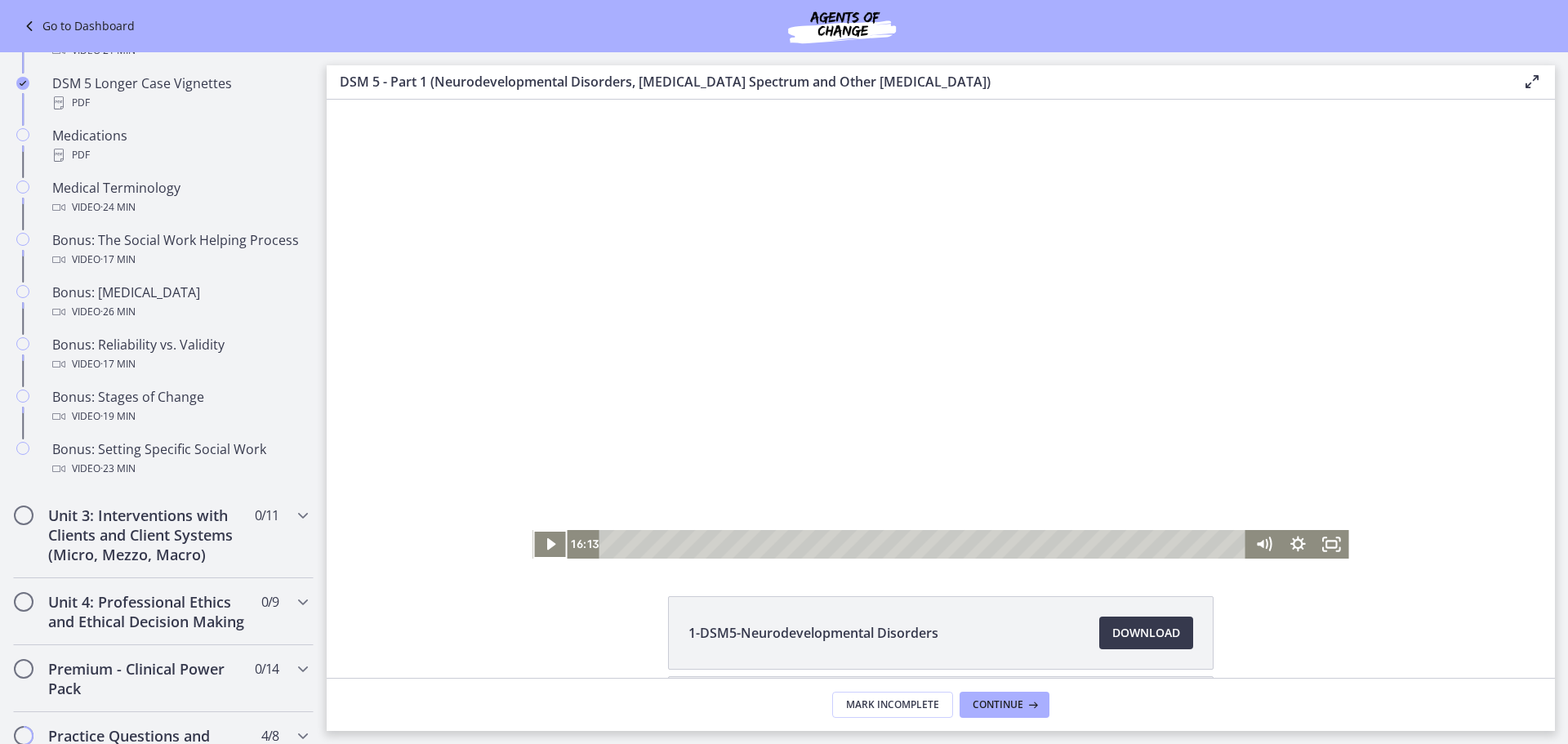
scroll to position [1116, 0]
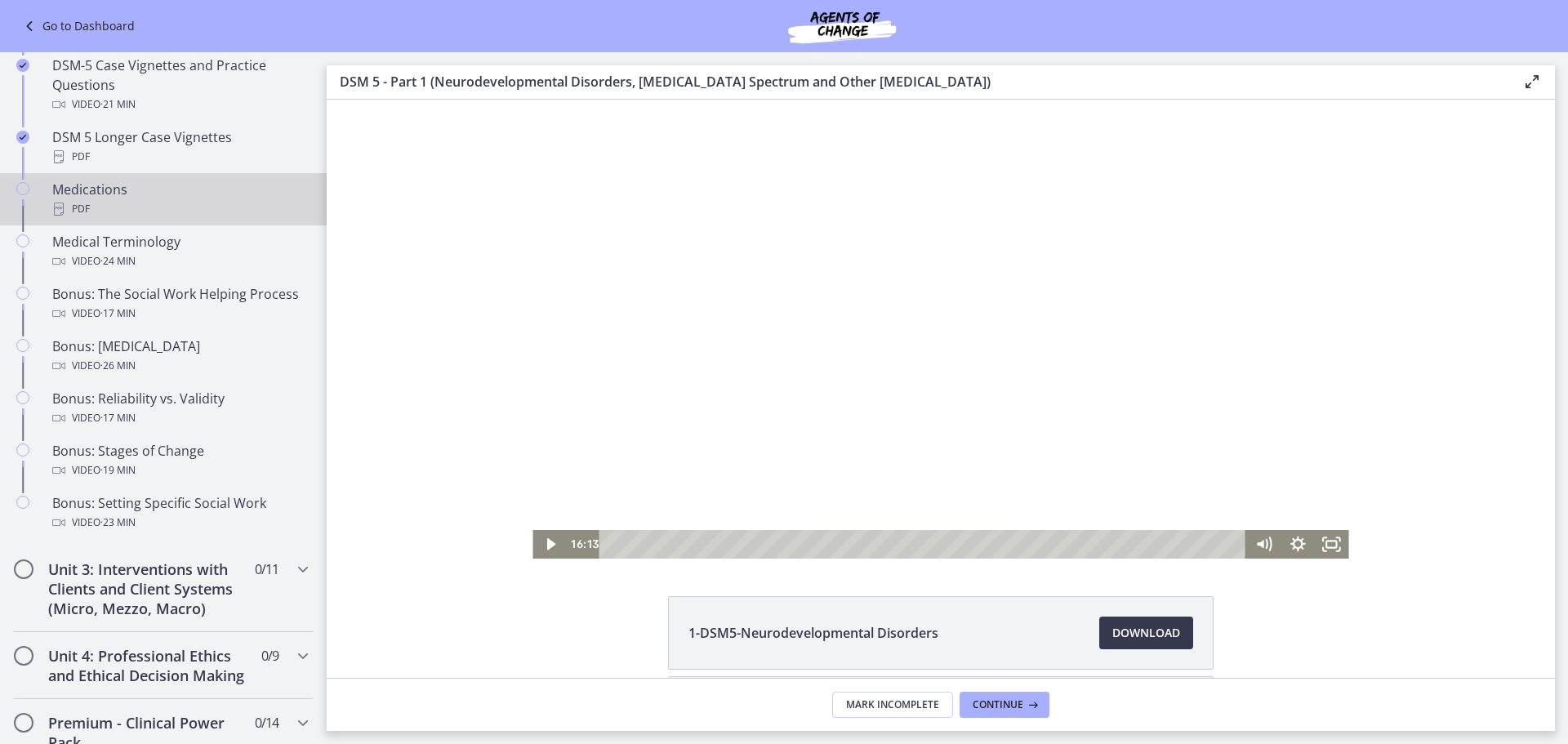
click at [185, 204] on div "PDF" at bounding box center [180, 209] width 255 height 19
